Goal: Transaction & Acquisition: Purchase product/service

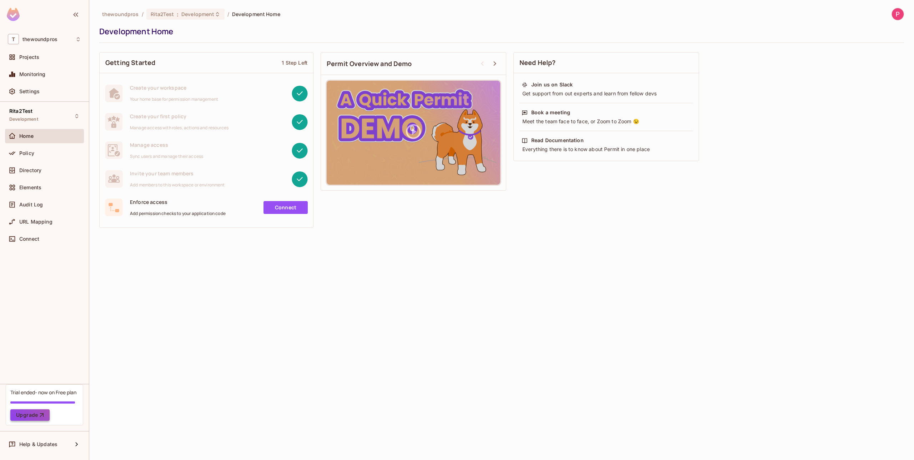
click at [26, 416] on button "Upgrade" at bounding box center [29, 414] width 39 height 11
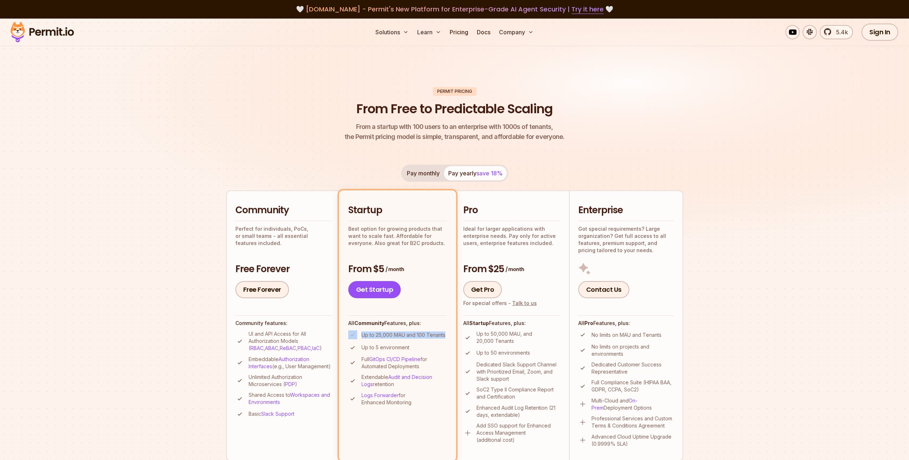
drag, startPoint x: 447, startPoint y: 335, endPoint x: 355, endPoint y: 333, distance: 91.8
click at [355, 333] on li "Startup Best option for growing products that want to scale fast. Affordable fo…" at bounding box center [397, 325] width 117 height 270
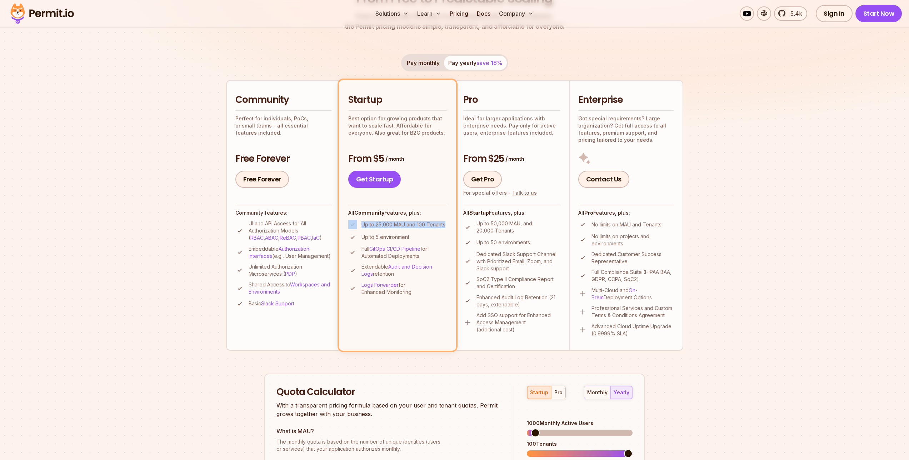
scroll to position [73, 0]
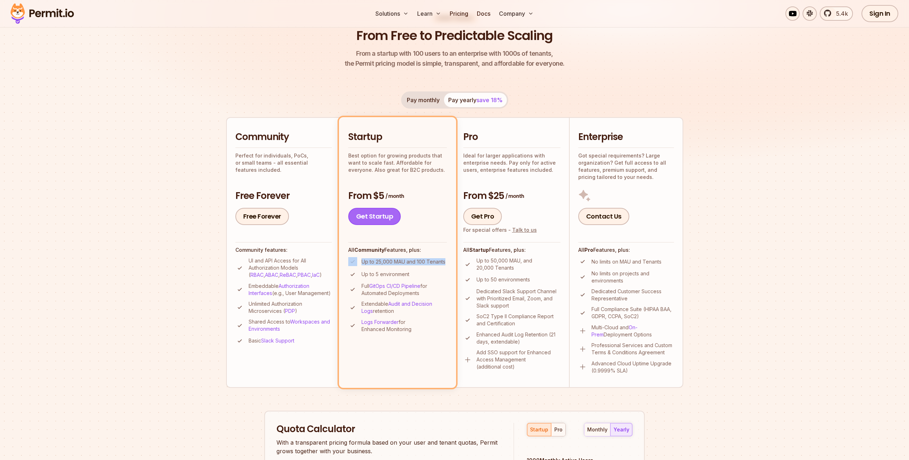
click at [373, 216] on link "Get Startup" at bounding box center [374, 216] width 53 height 17
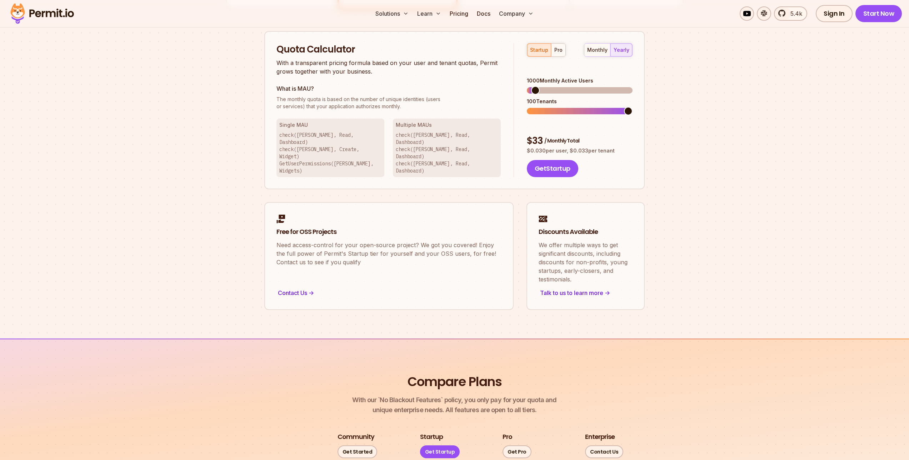
scroll to position [456, 0]
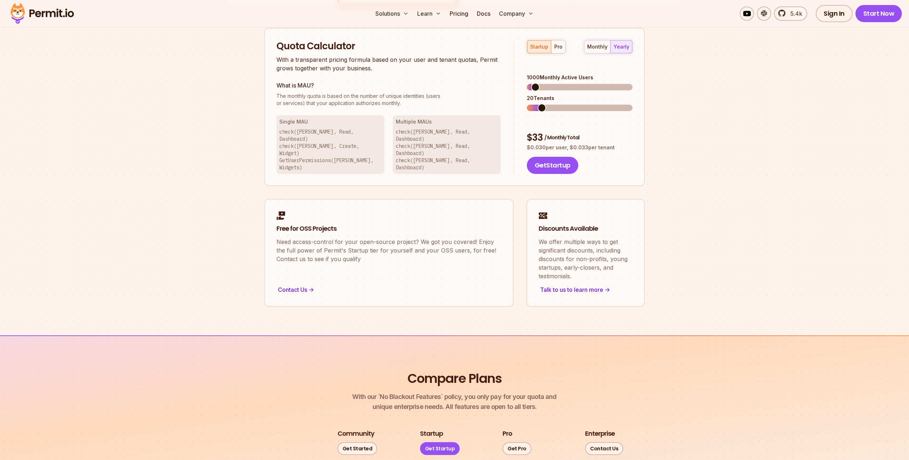
click at [542, 104] on span at bounding box center [541, 108] width 9 height 9
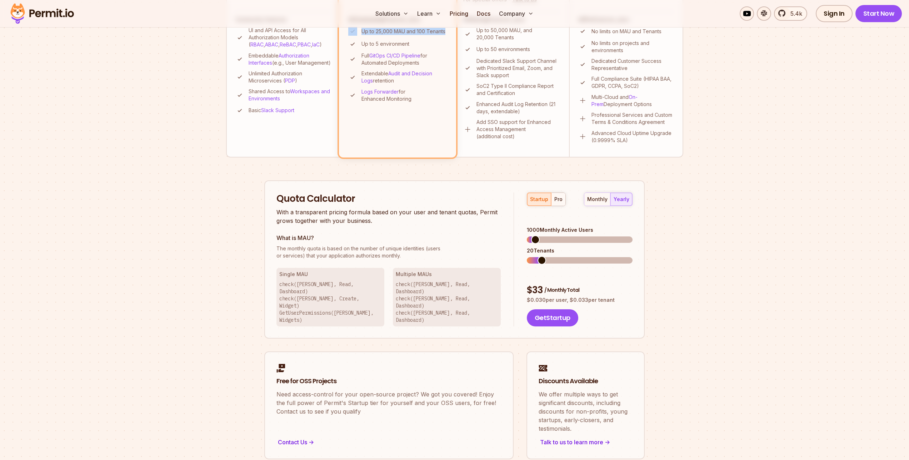
scroll to position [310, 0]
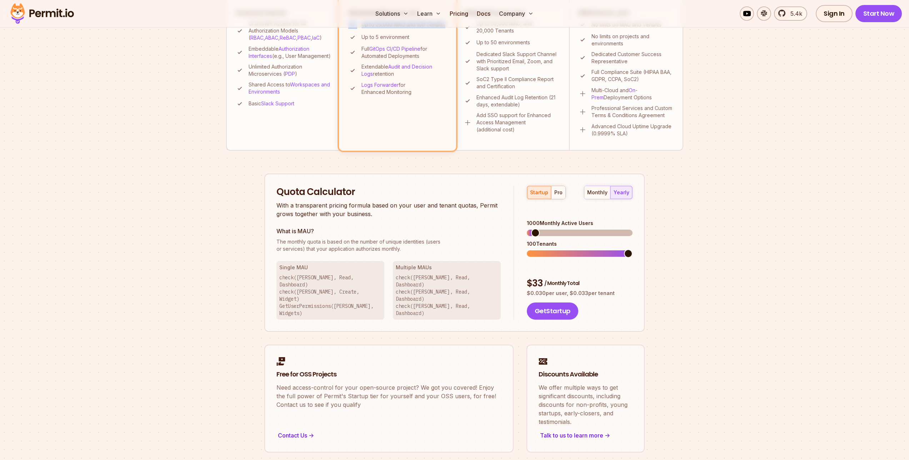
click at [632, 249] on span at bounding box center [628, 253] width 9 height 9
click at [601, 195] on div "monthly" at bounding box center [597, 192] width 20 height 7
click at [599, 192] on div "monthly yearly" at bounding box center [608, 193] width 49 height 14
click at [624, 190] on div "yearly" at bounding box center [621, 192] width 16 height 7
click at [593, 192] on div "monthly" at bounding box center [597, 192] width 20 height 7
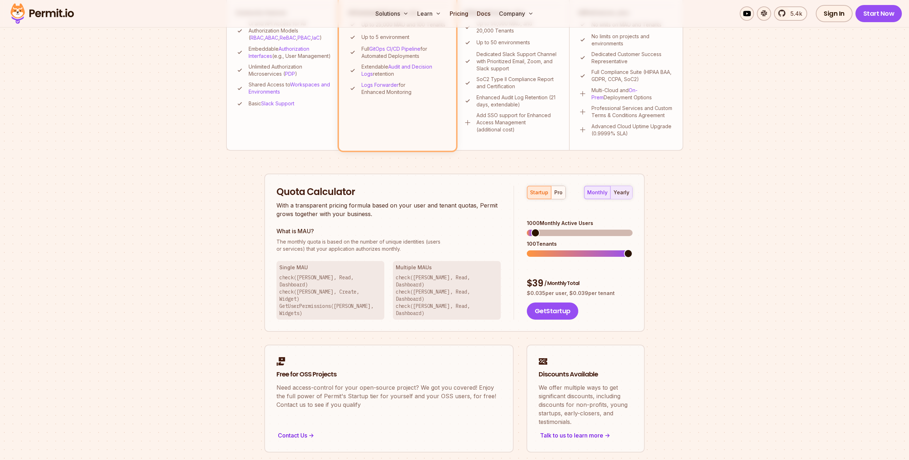
click at [629, 193] on button "yearly" at bounding box center [621, 192] width 22 height 13
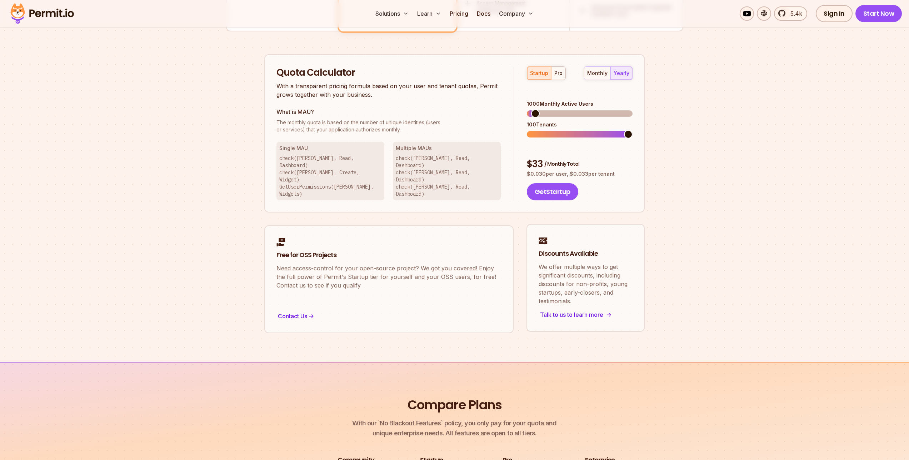
scroll to position [430, 0]
click at [527, 109] on span at bounding box center [531, 113] width 9 height 9
click at [531, 109] on span at bounding box center [535, 113] width 9 height 9
click at [529, 109] on span at bounding box center [532, 113] width 9 height 9
click at [552, 182] on button "Get Startup" at bounding box center [552, 190] width 51 height 17
